Goal: Navigation & Orientation: Find specific page/section

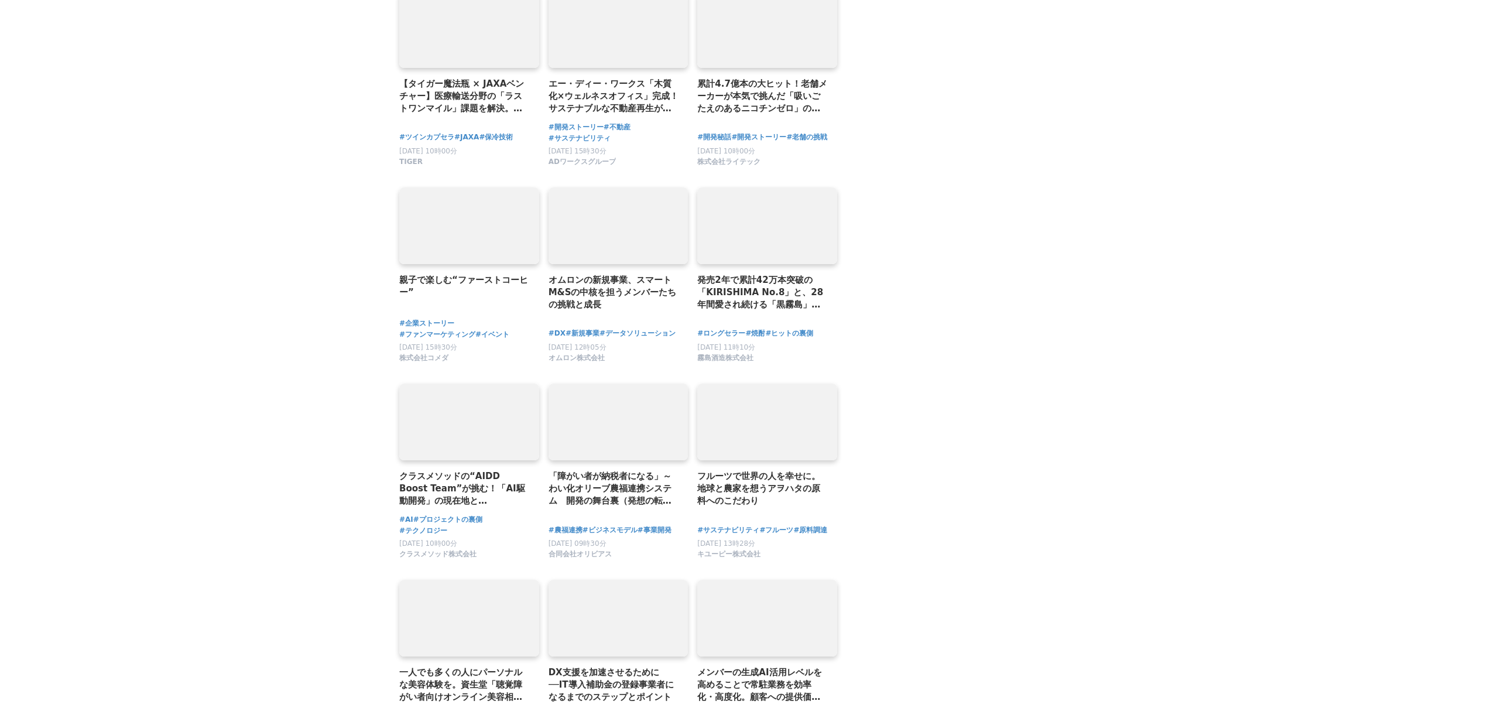
scroll to position [2120, 0]
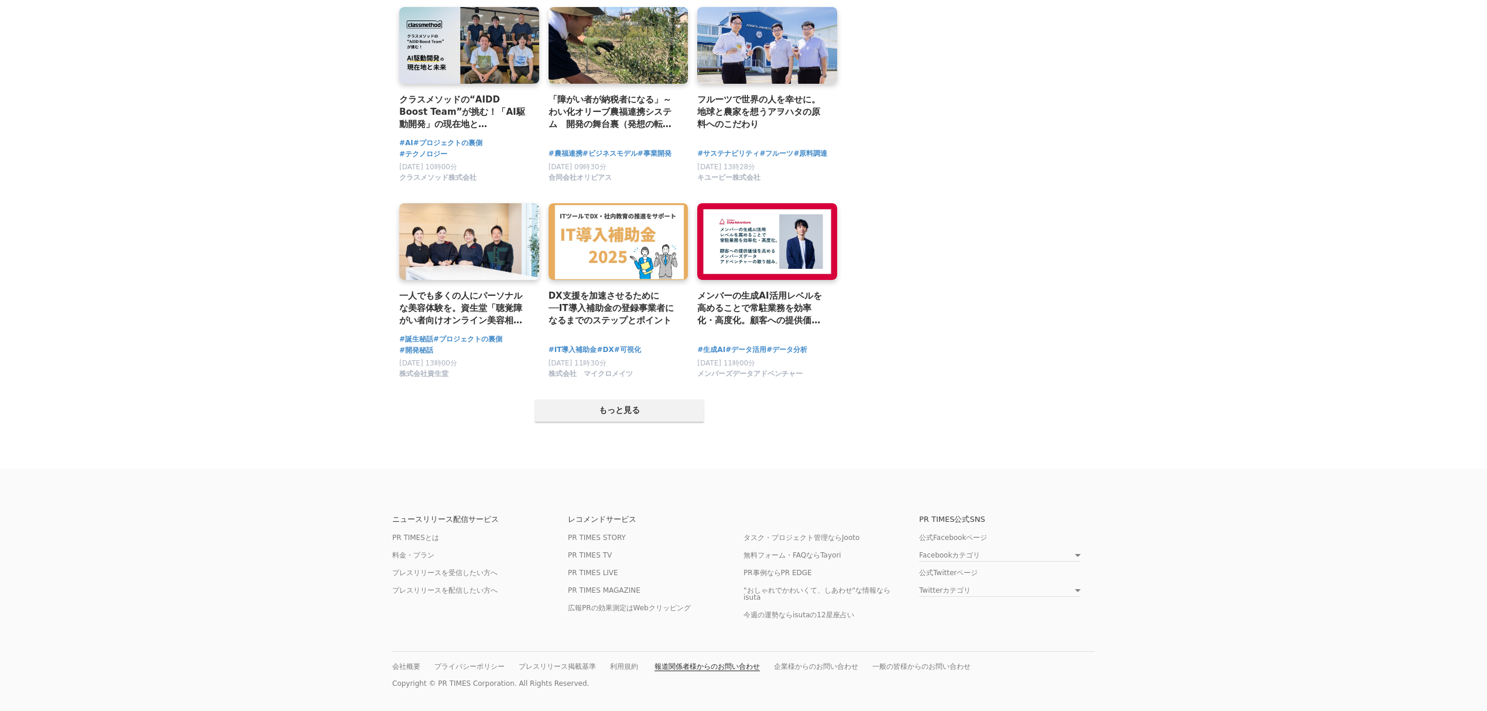
click at [677, 666] on link "報道関係者様からのお問い合わせ" at bounding box center [707, 666] width 105 height 9
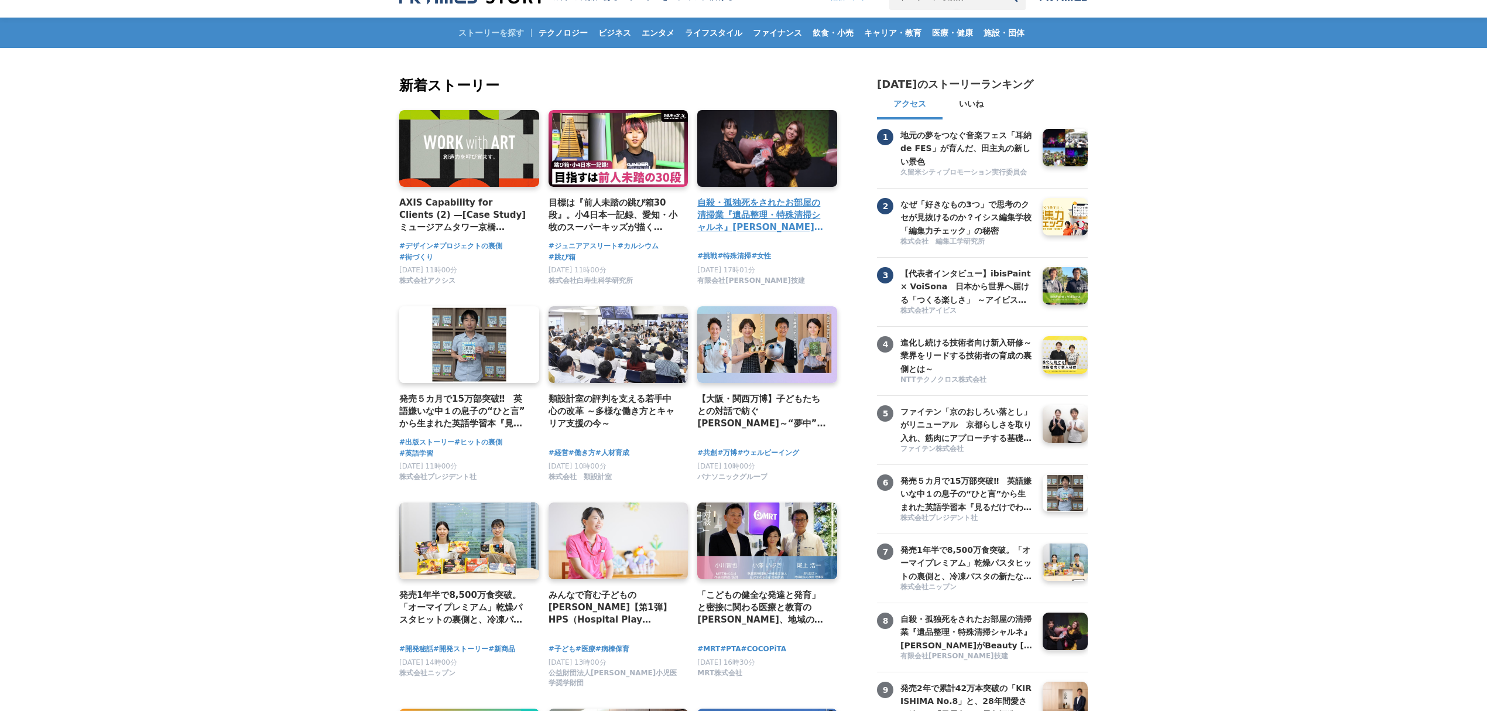
scroll to position [0, 0]
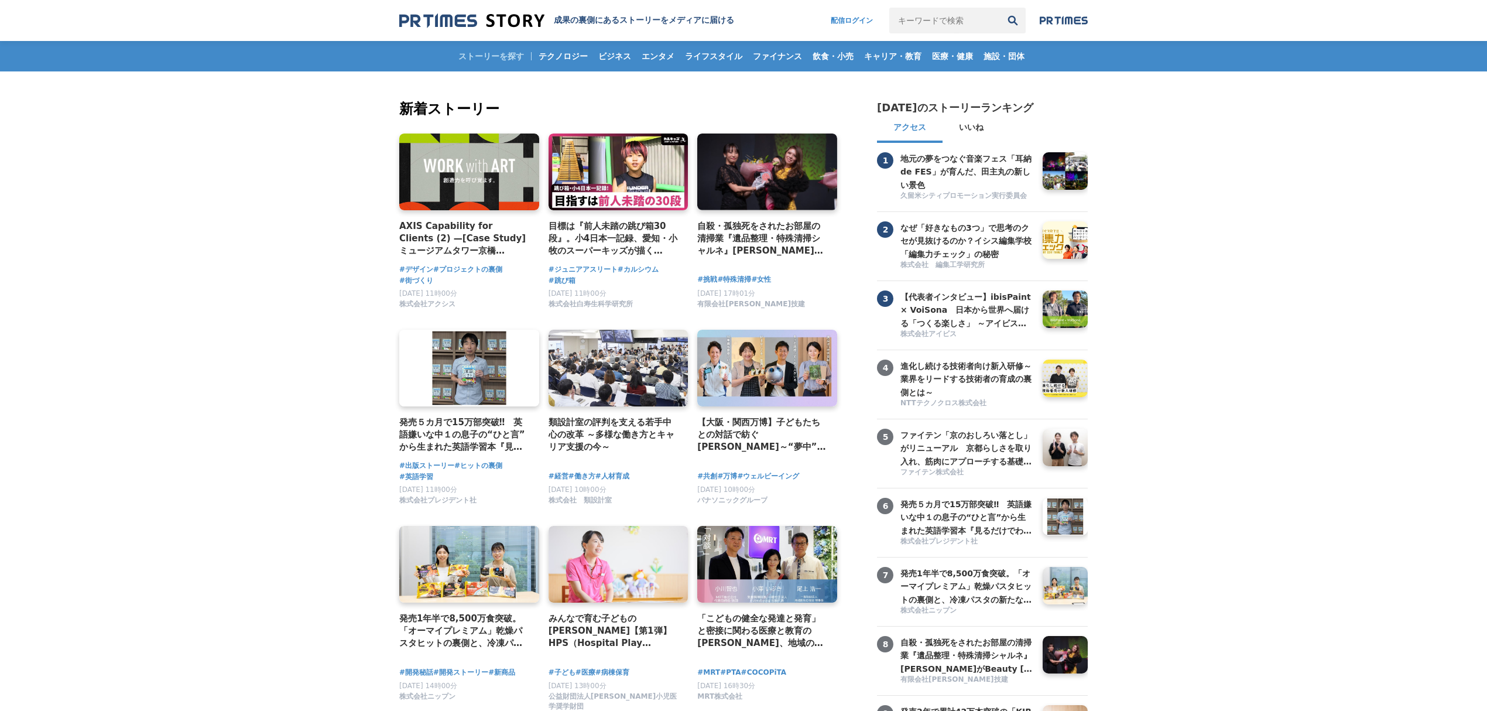
click at [433, 19] on img at bounding box center [471, 21] width 145 height 16
